Goal: Task Accomplishment & Management: Use online tool/utility

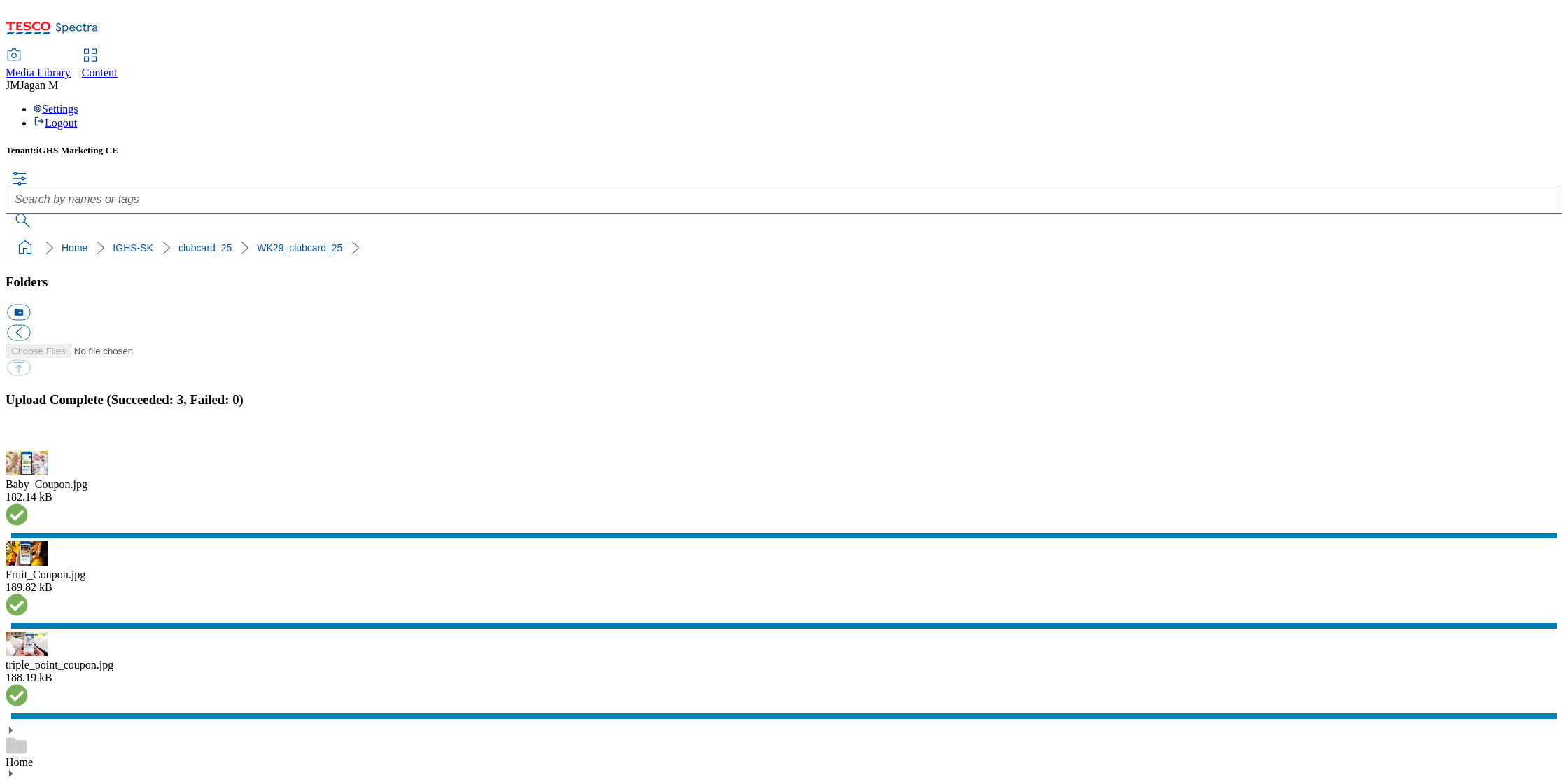
scroll to position [801, 0]
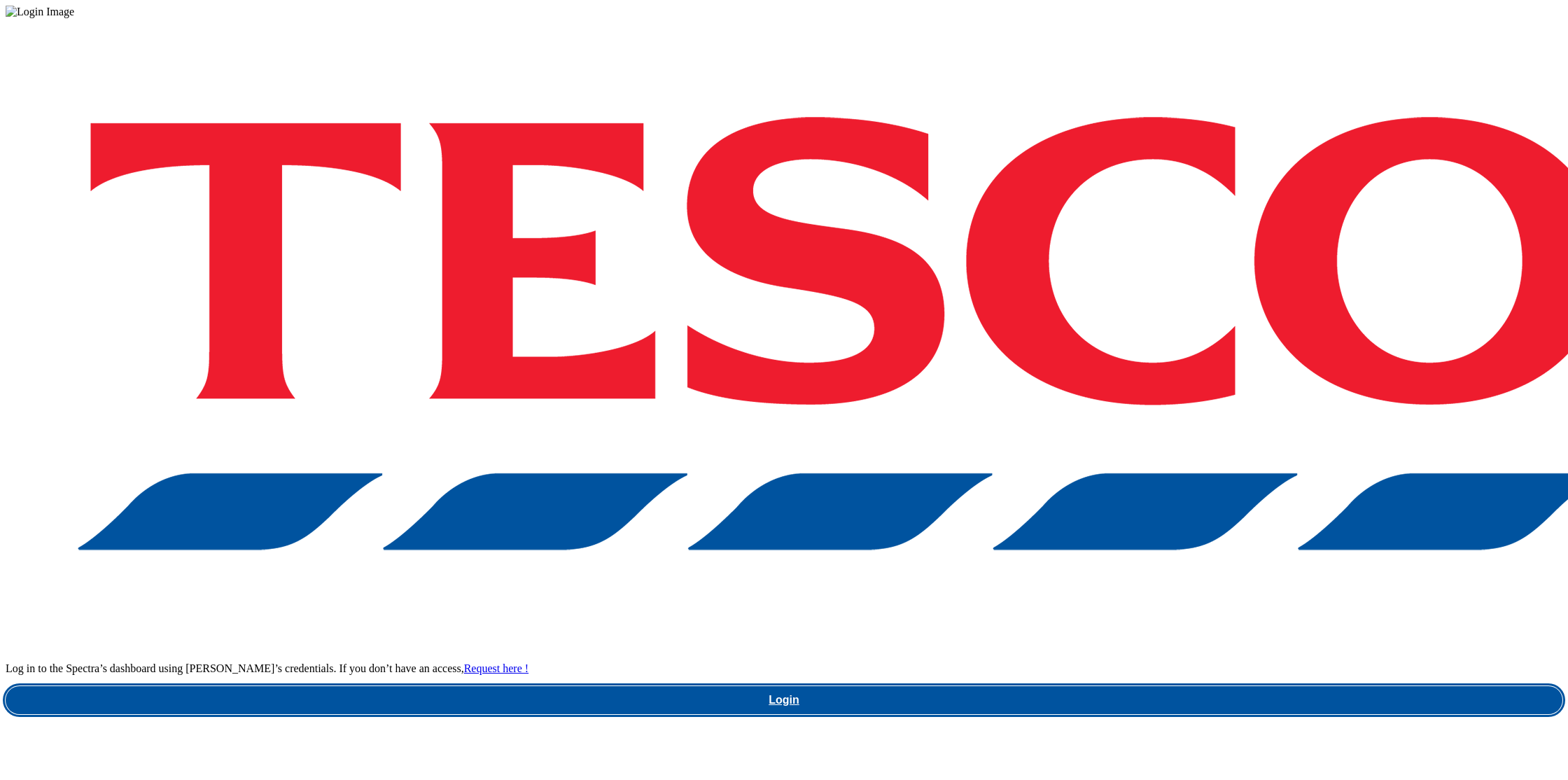
click at [1178, 687] on link "Login" at bounding box center [784, 701] width 1557 height 28
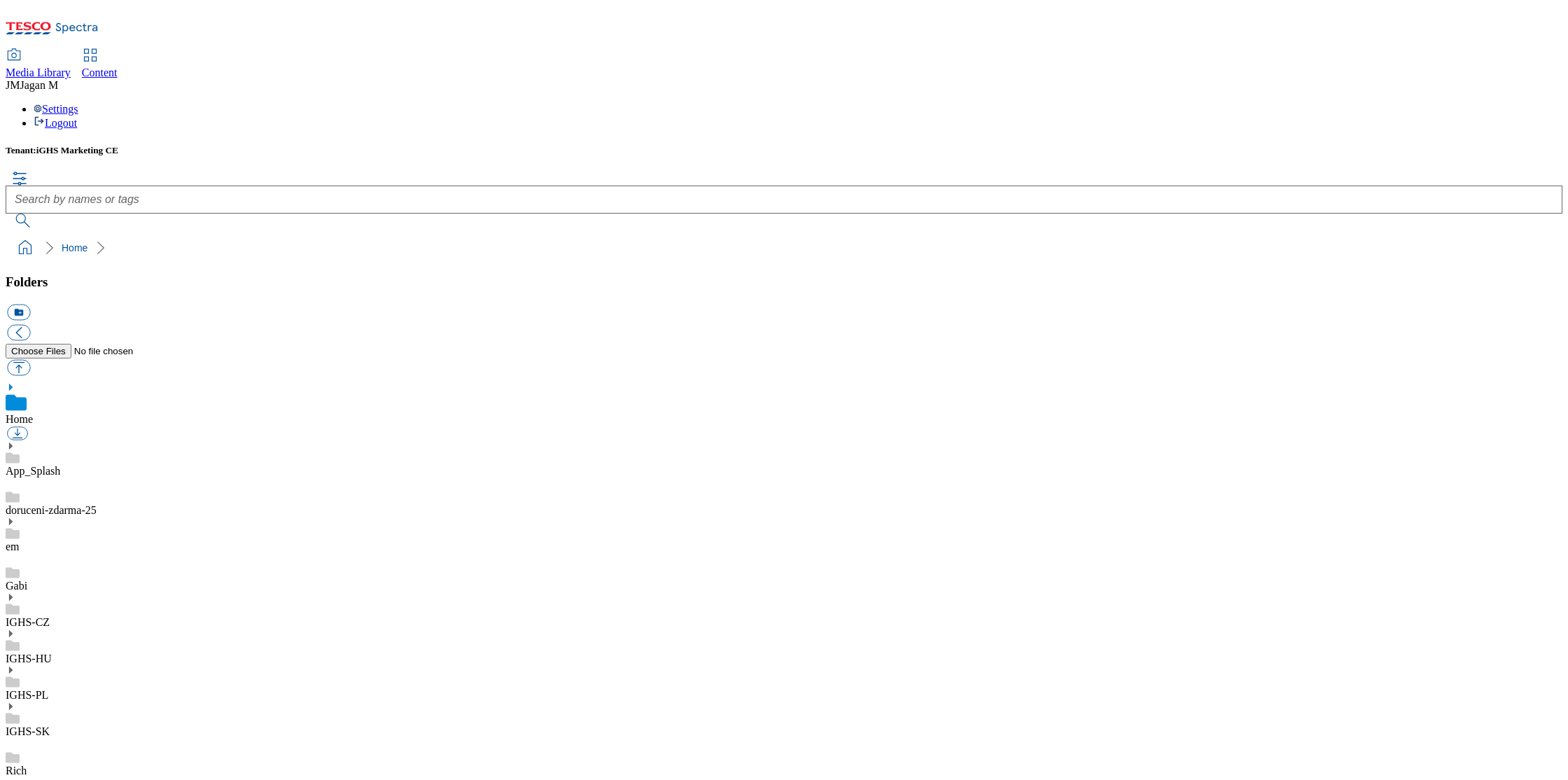
click at [16, 702] on icon at bounding box center [11, 706] width 10 height 10
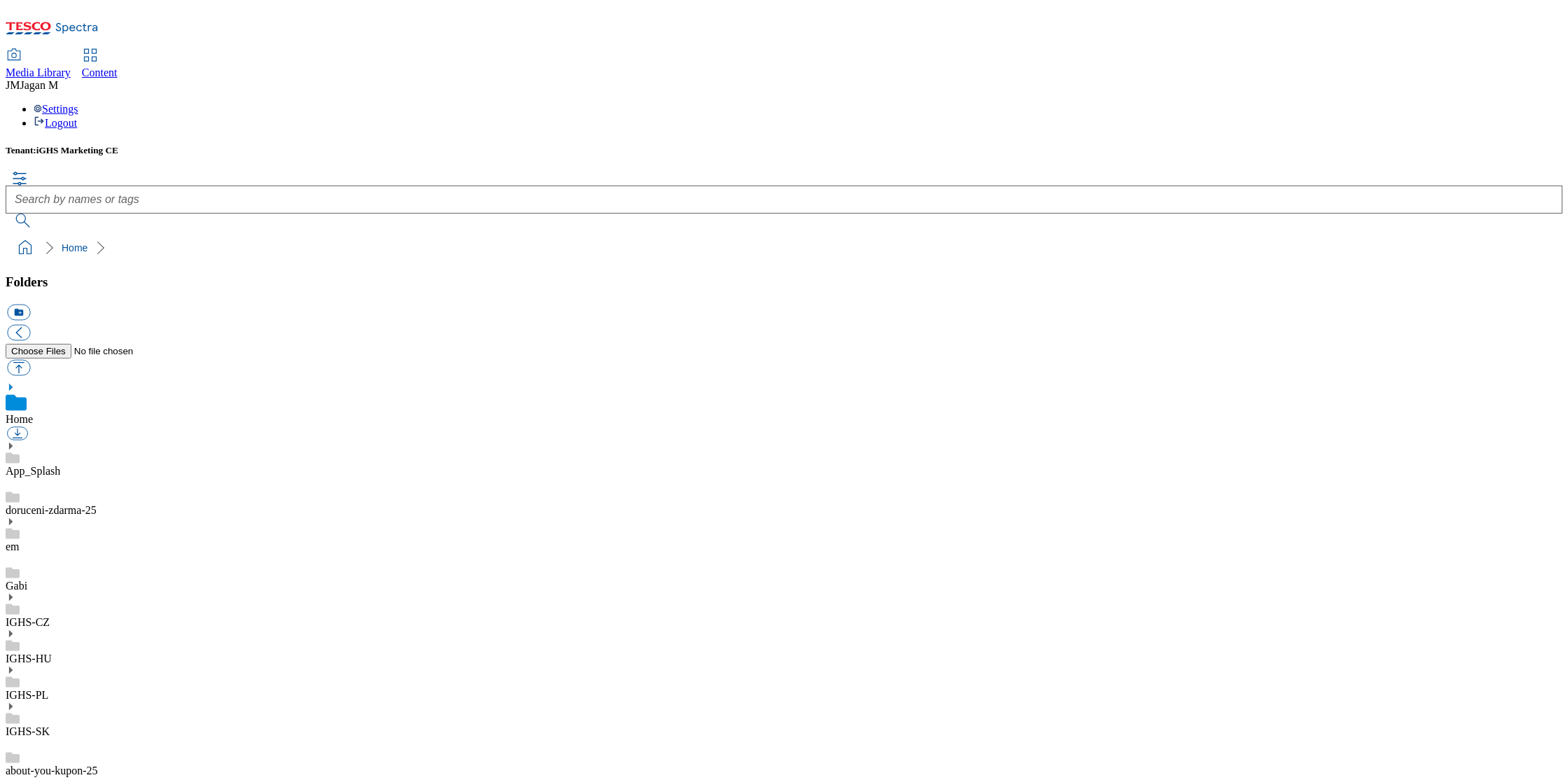
scroll to position [778, 0]
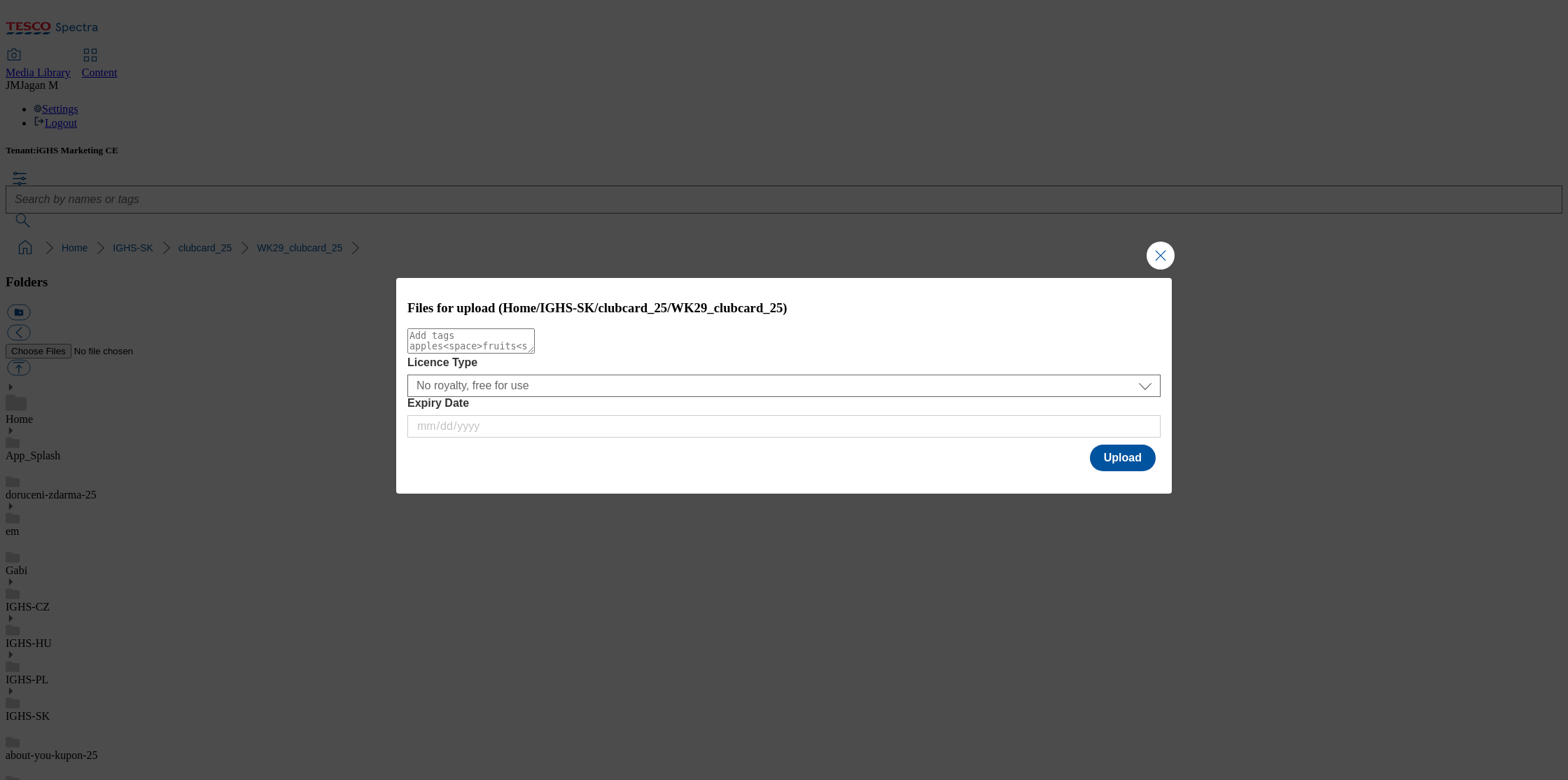
click at [585, 356] on div "Modal" at bounding box center [784, 342] width 753 height 28
click at [535, 354] on textarea "Modal" at bounding box center [471, 340] width 127 height 26
type textarea "new"
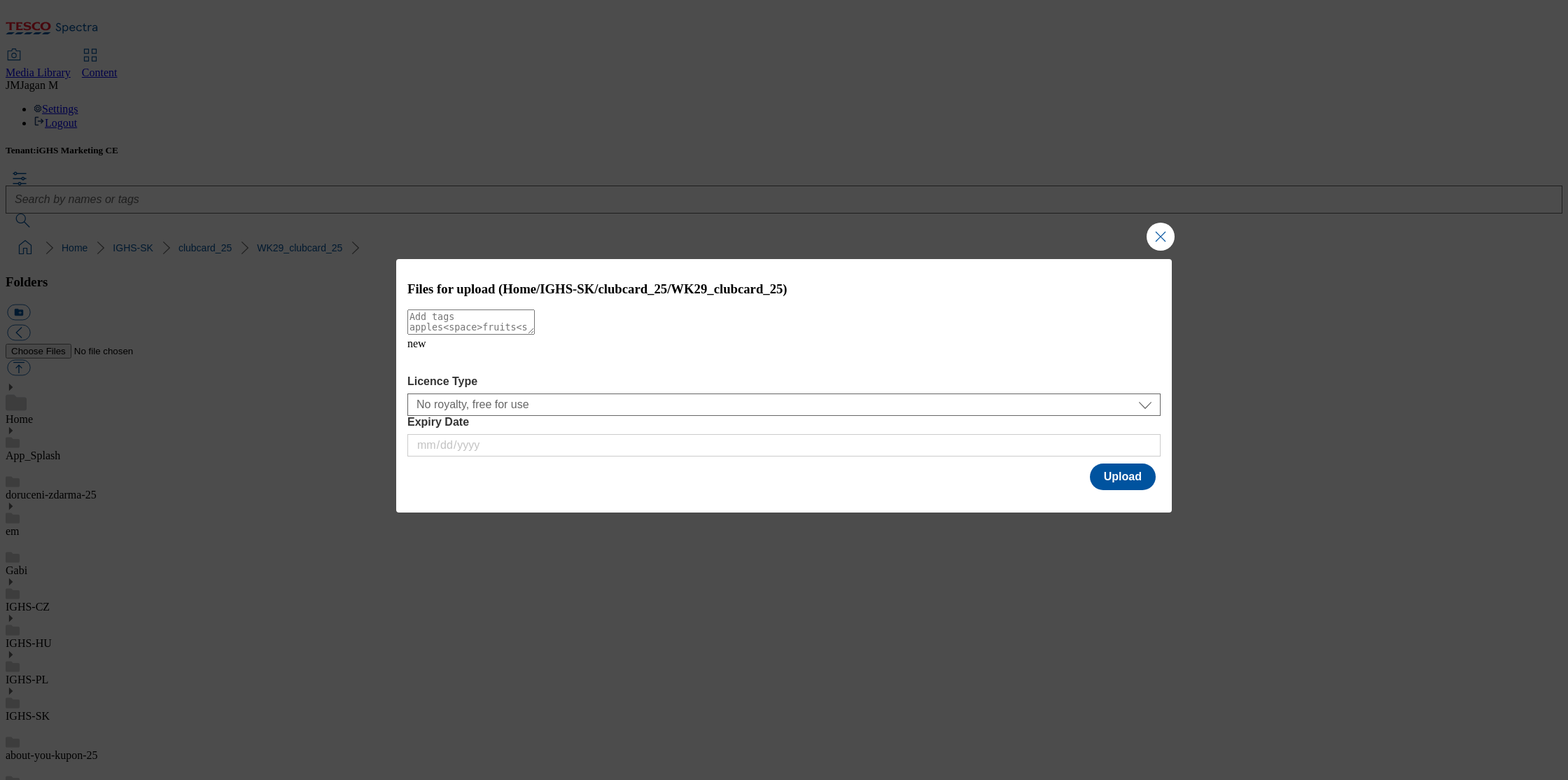
click at [430, 373] on icon "Modal" at bounding box center [418, 361] width 22 height 22
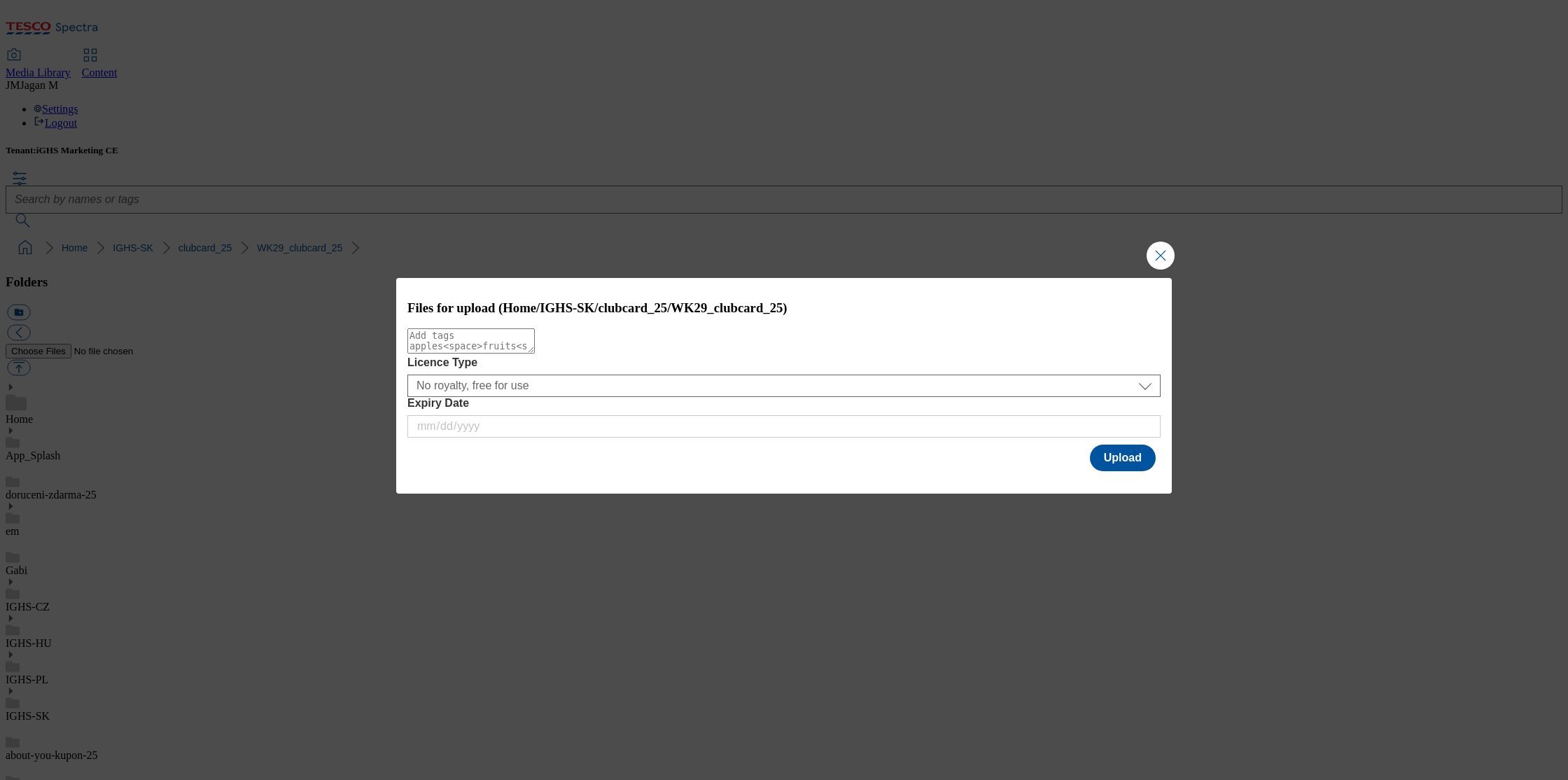
click at [433, 354] on textarea "Modal" at bounding box center [471, 340] width 127 height 26
type textarea "new"
click at [1116, 457] on button "Upload" at bounding box center [1124, 458] width 66 height 26
